Goal: Transaction & Acquisition: Purchase product/service

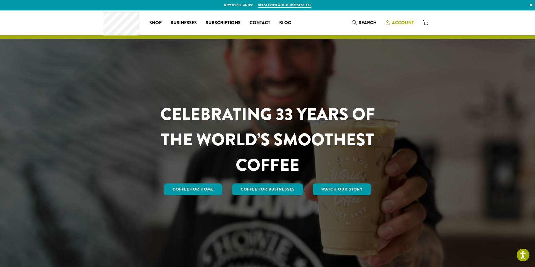
click at [399, 22] on span "Account" at bounding box center [403, 22] width 22 height 6
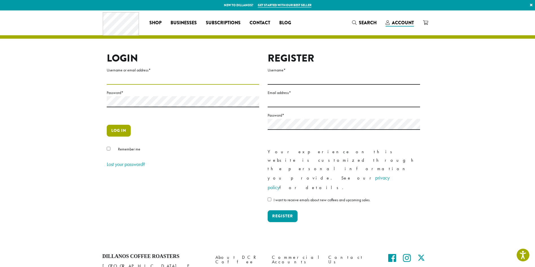
type input "**********"
click at [122, 133] on button "Log in" at bounding box center [119, 131] width 24 height 12
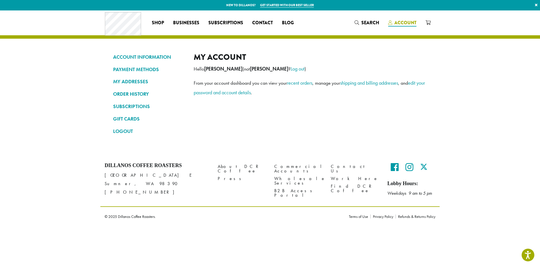
click at [401, 21] on span "Account" at bounding box center [405, 22] width 22 height 6
click at [146, 92] on link "ORDER HISTORY" at bounding box center [149, 94] width 72 height 10
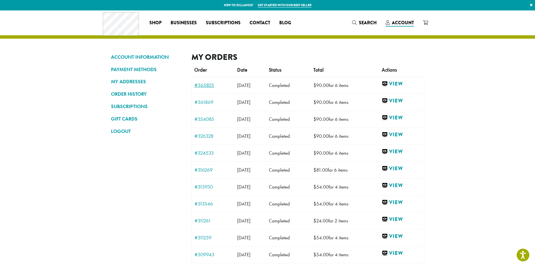
click at [203, 85] on link "#365825" at bounding box center [213, 85] width 37 height 5
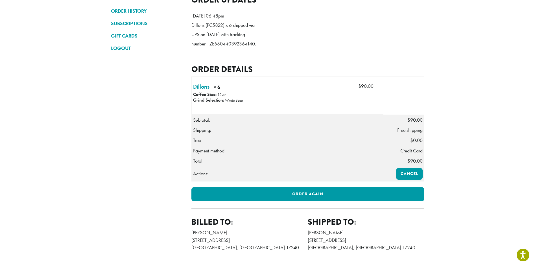
scroll to position [113, 0]
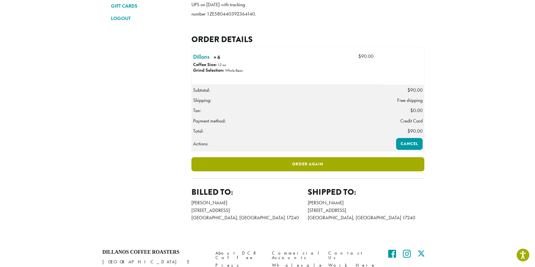
drag, startPoint x: 306, startPoint y: 181, endPoint x: 310, endPoint y: 173, distance: 9.1
click at [307, 172] on link "Order again" at bounding box center [308, 164] width 233 height 14
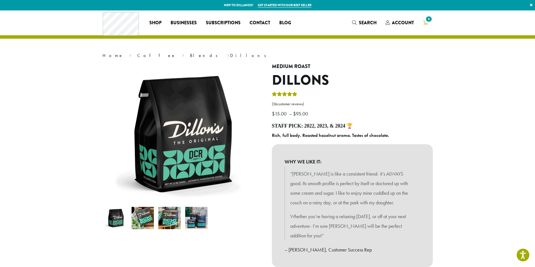
click at [427, 19] on span "6" at bounding box center [429, 19] width 8 height 8
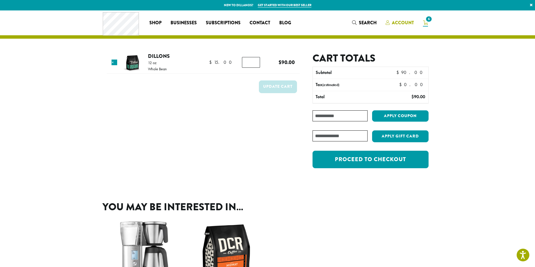
click at [401, 22] on span "Account" at bounding box center [403, 22] width 22 height 6
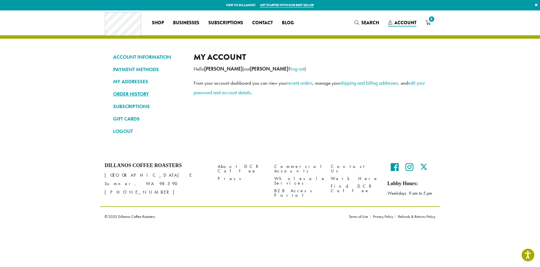
click at [127, 93] on link "ORDER HISTORY" at bounding box center [149, 94] width 72 height 10
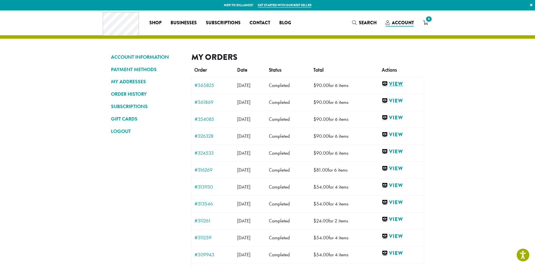
click at [400, 84] on link "View" at bounding box center [402, 84] width 40 height 7
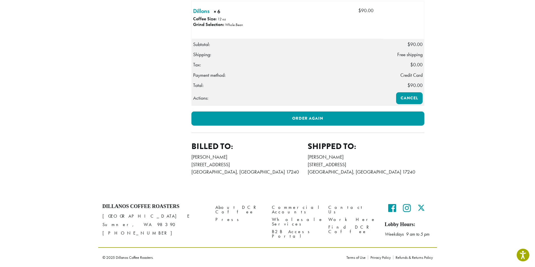
scroll to position [170, 0]
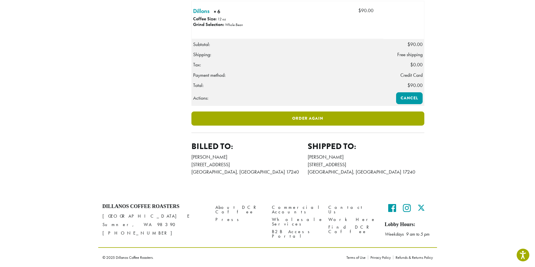
click at [293, 126] on link "Order again" at bounding box center [308, 119] width 233 height 14
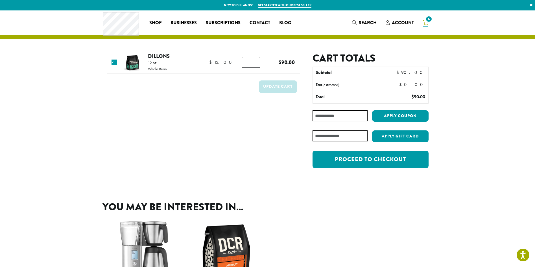
click at [134, 64] on img at bounding box center [132, 63] width 18 height 18
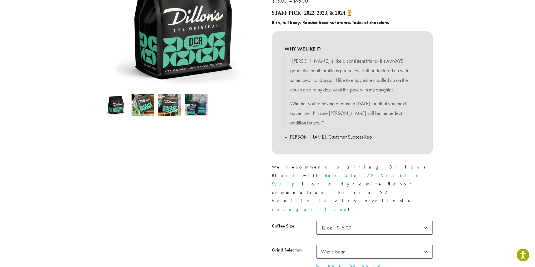
scroll to position [198, 0]
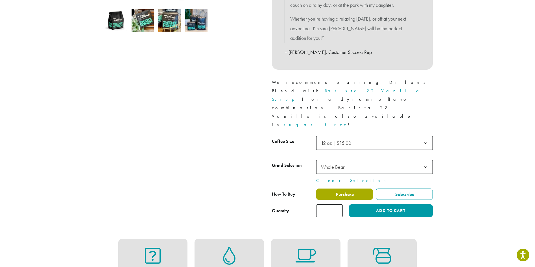
click at [346, 192] on span "Purchase" at bounding box center [344, 195] width 19 height 6
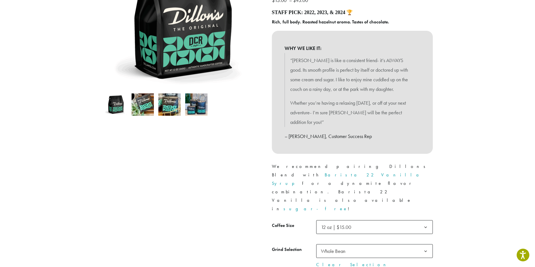
scroll to position [170, 0]
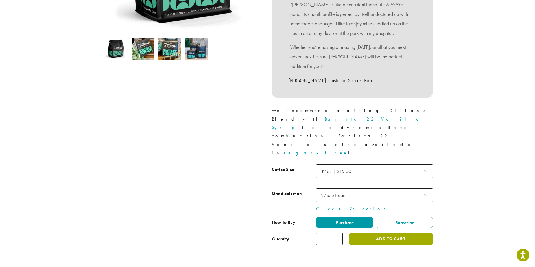
click at [391, 233] on button "Add to cart" at bounding box center [391, 239] width 84 height 13
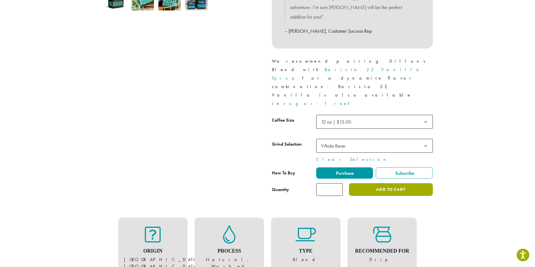
scroll to position [254, 0]
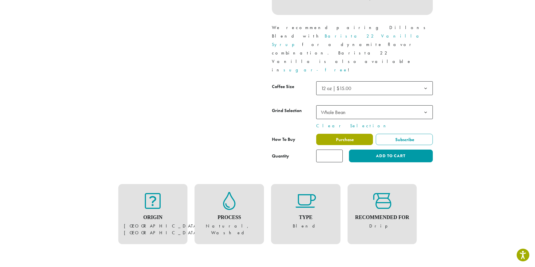
click at [350, 137] on span "Purchase" at bounding box center [344, 140] width 19 height 6
click at [333, 134] on label "Purchase" at bounding box center [344, 139] width 57 height 11
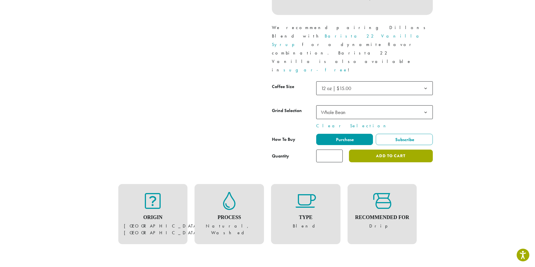
click at [382, 150] on button "Add to cart" at bounding box center [391, 156] width 84 height 13
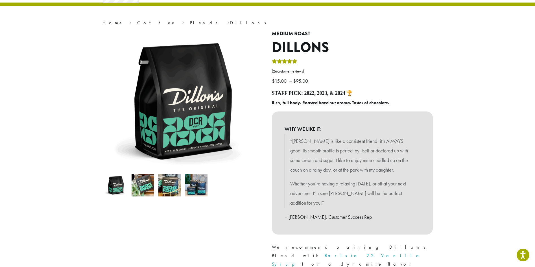
scroll to position [0, 0]
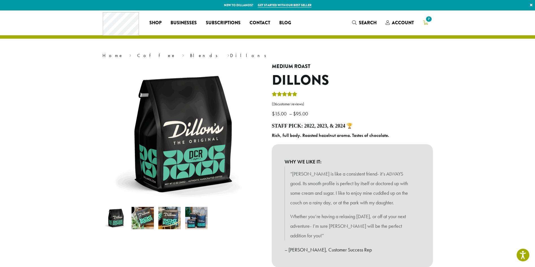
click at [426, 21] on span "7" at bounding box center [429, 19] width 8 height 8
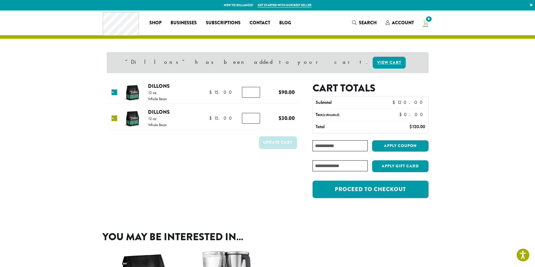
click at [114, 116] on link "×" at bounding box center [115, 119] width 6 height 6
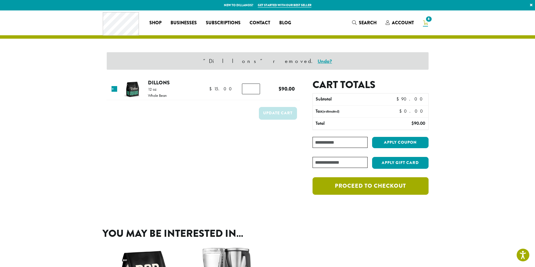
click at [368, 186] on link "Proceed to checkout" at bounding box center [371, 186] width 116 height 18
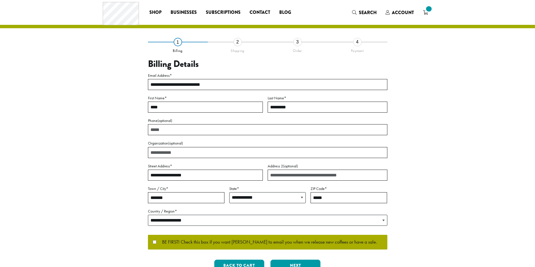
select select "**"
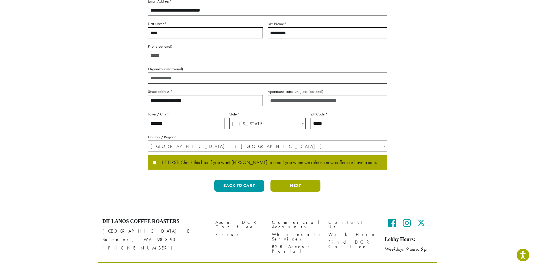
click at [292, 183] on button "Next" at bounding box center [296, 186] width 50 height 12
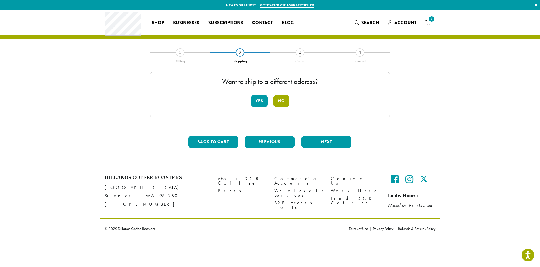
click at [286, 99] on button "No" at bounding box center [281, 101] width 16 height 12
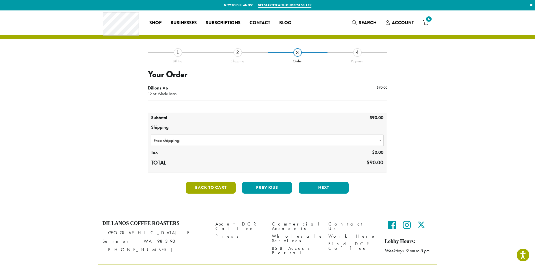
click at [214, 186] on button "Back to cart" at bounding box center [211, 188] width 50 height 12
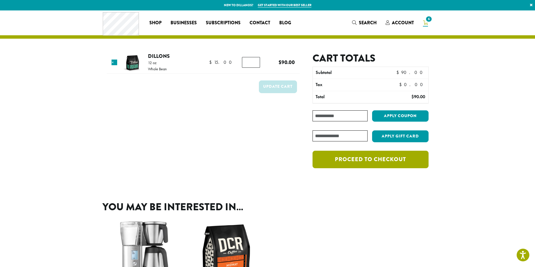
click at [371, 160] on link "Proceed to checkout" at bounding box center [371, 160] width 116 height 18
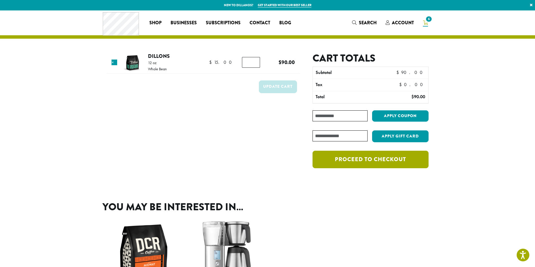
click at [370, 161] on link "Proceed to checkout" at bounding box center [371, 160] width 116 height 18
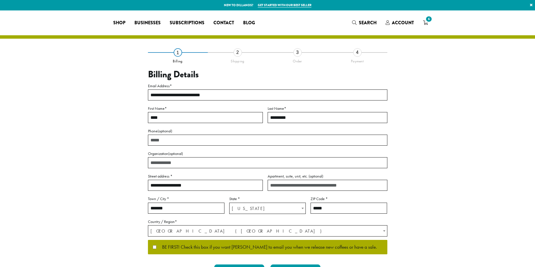
select select "**"
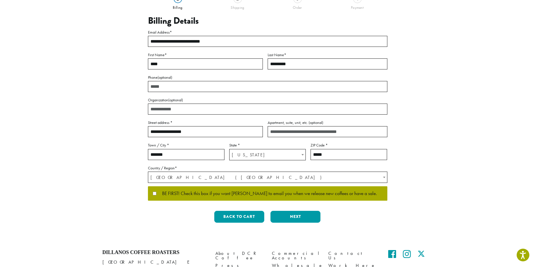
scroll to position [100, 0]
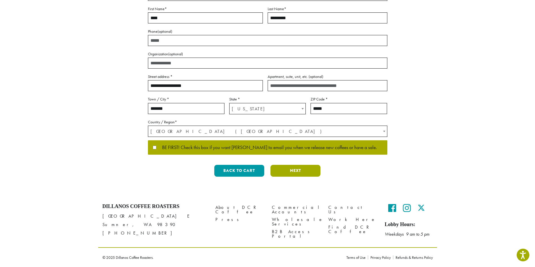
click at [295, 172] on button "Next" at bounding box center [296, 171] width 50 height 12
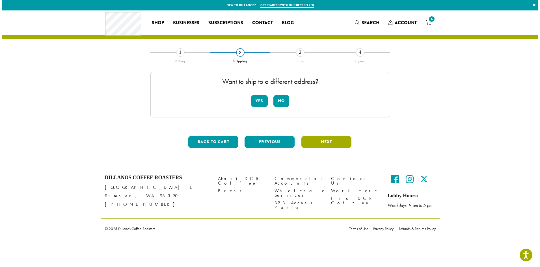
scroll to position [0, 0]
click at [329, 142] on button "Next" at bounding box center [326, 142] width 50 height 12
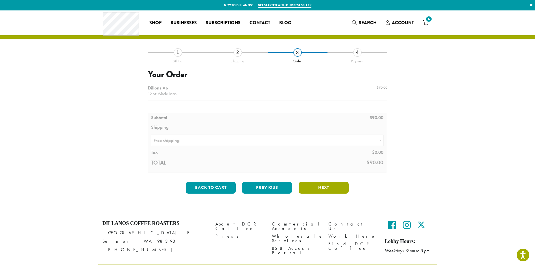
click at [316, 188] on button "Next" at bounding box center [324, 188] width 50 height 12
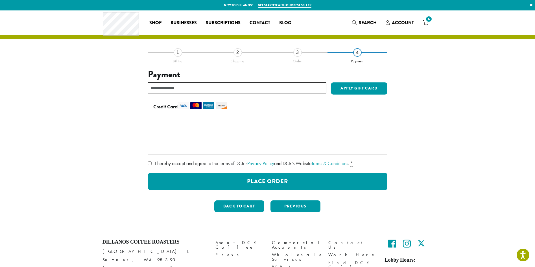
click at [152, 164] on label "I hereby accept and agree to the terms of DCR’s Privacy Policy and DCR’s Websit…" at bounding box center [268, 163] width 240 height 9
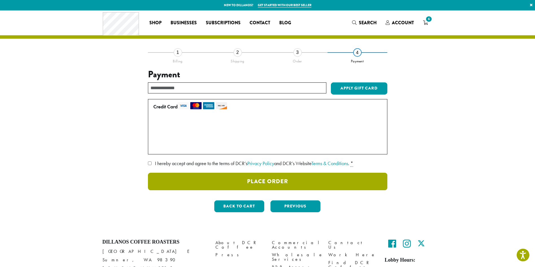
click at [284, 180] on button "Place Order" at bounding box center [268, 182] width 240 height 18
